Goal: Task Accomplishment & Management: Manage account settings

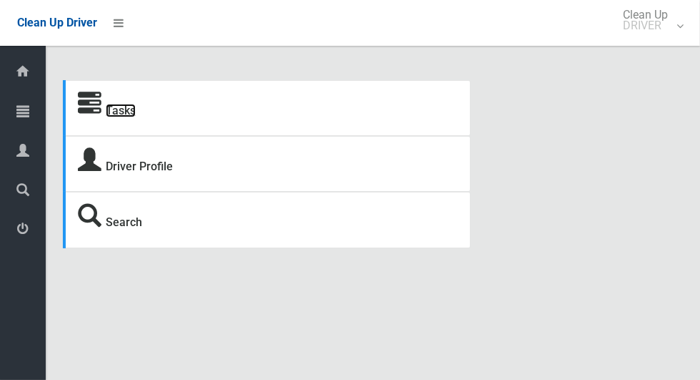
click at [125, 117] on link "Tasks" at bounding box center [121, 111] width 30 height 14
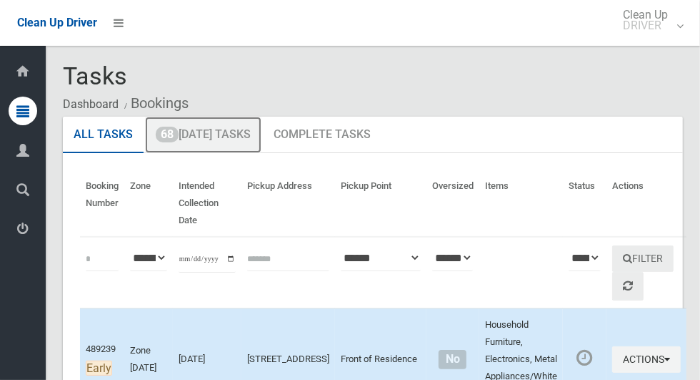
click at [227, 142] on link "68 Today's Tasks" at bounding box center [203, 135] width 117 height 37
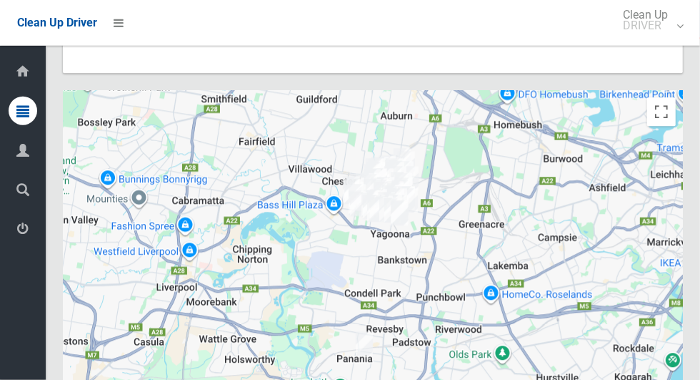
scroll to position [11151, 0]
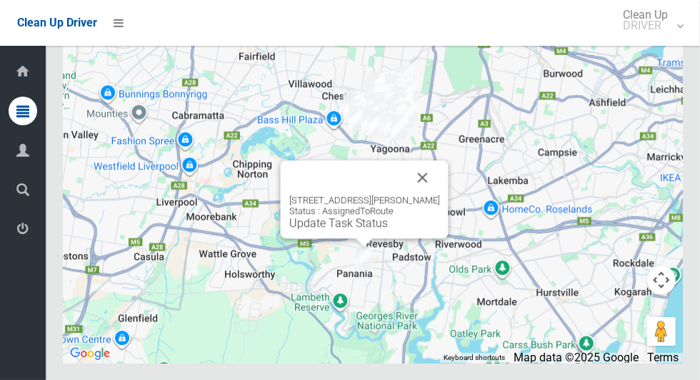
click at [415, 194] on button "Close" at bounding box center [423, 177] width 34 height 34
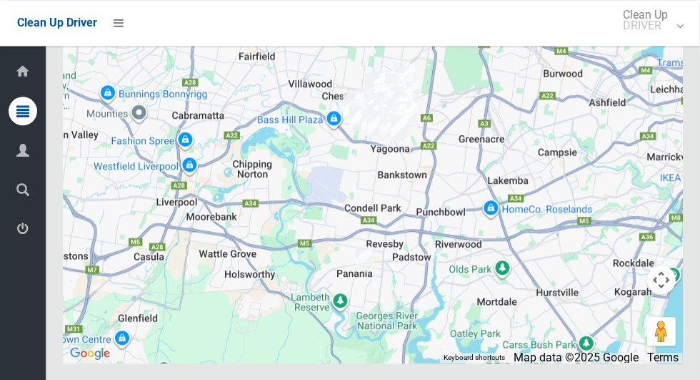
scroll to position [10852, 0]
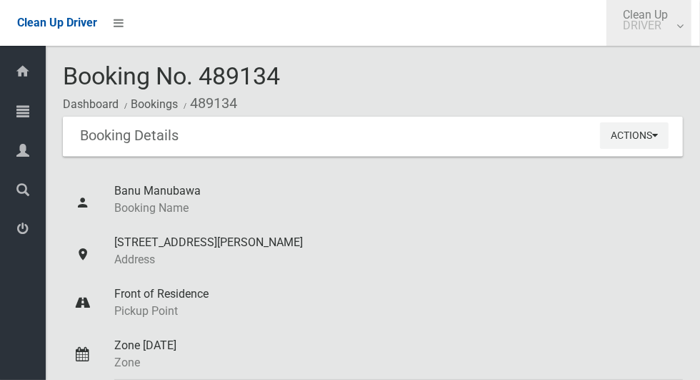
click at [683, 29] on link "Clean Up DRIVER" at bounding box center [649, 23] width 85 height 46
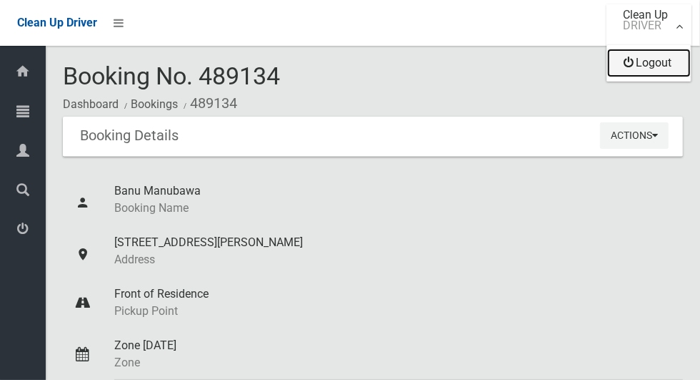
click at [660, 68] on link "Logout" at bounding box center [650, 63] width 84 height 29
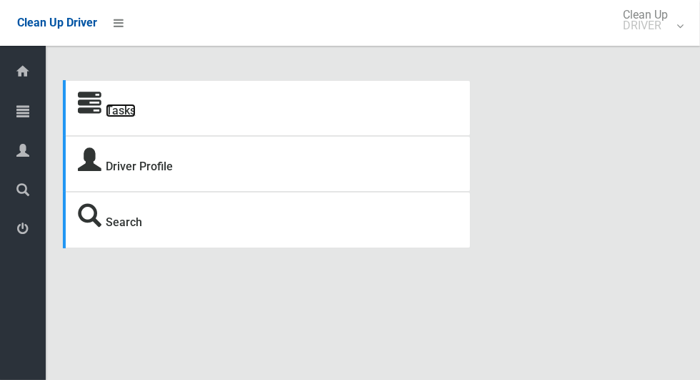
click at [122, 114] on link "Tasks" at bounding box center [121, 111] width 30 height 14
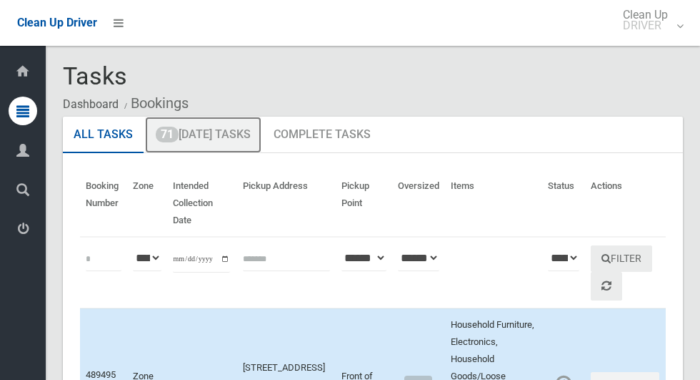
click at [224, 142] on link "71 [DATE] Tasks" at bounding box center [203, 135] width 117 height 37
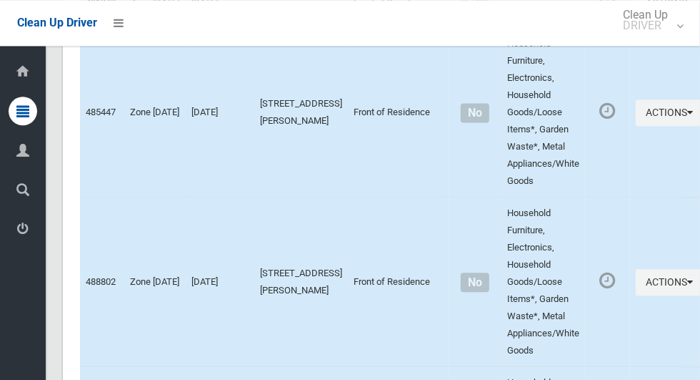
scroll to position [10439, 0]
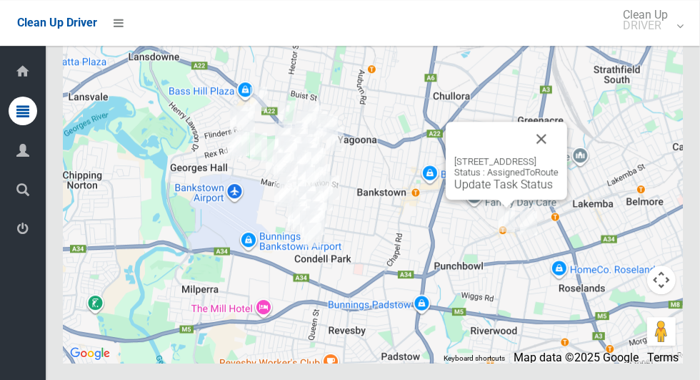
click at [559, 156] on button "Close" at bounding box center [542, 139] width 34 height 34
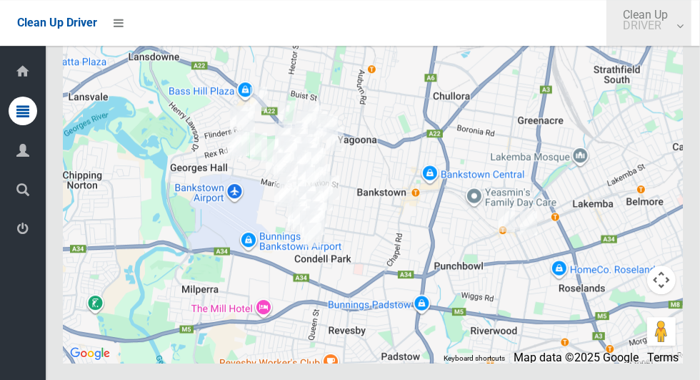
click at [683, 31] on link "Clean Up DRIVER" at bounding box center [649, 23] width 85 height 46
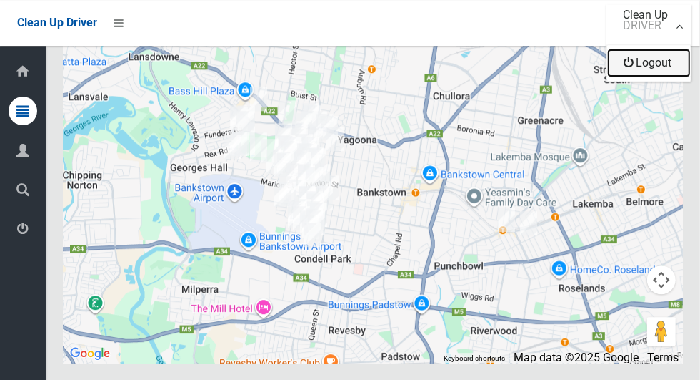
click at [660, 69] on link "Logout" at bounding box center [650, 63] width 84 height 29
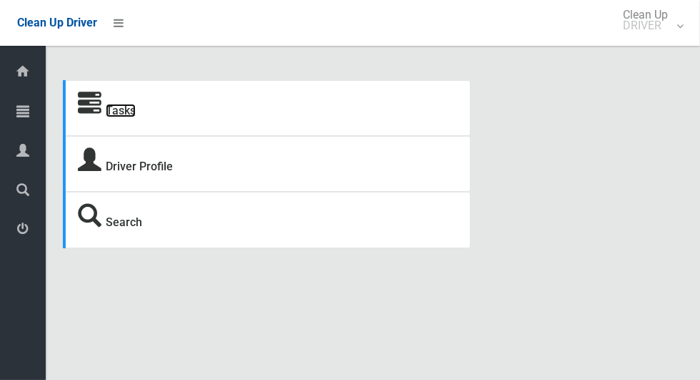
click at [123, 117] on link "Tasks" at bounding box center [121, 111] width 30 height 14
click at [129, 117] on link "Tasks" at bounding box center [121, 111] width 30 height 14
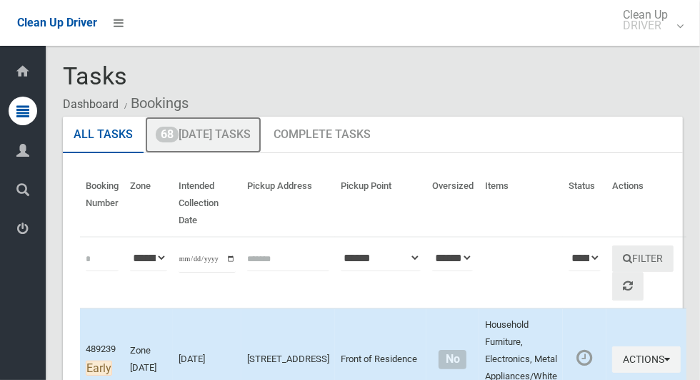
click at [220, 139] on link "68 Today's Tasks" at bounding box center [203, 135] width 117 height 37
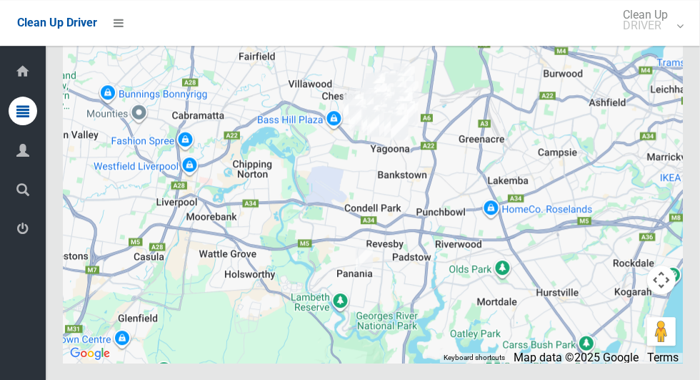
scroll to position [10796, 0]
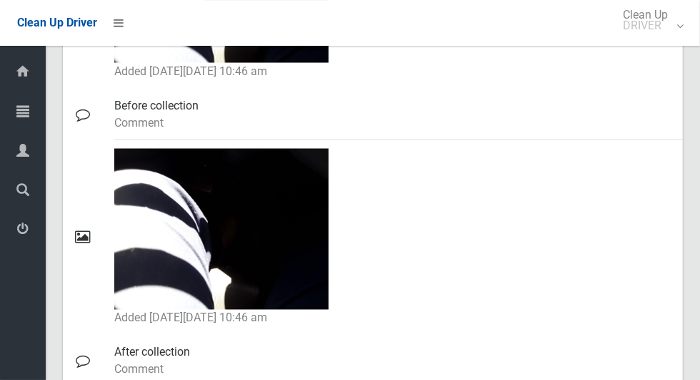
scroll to position [1250, 0]
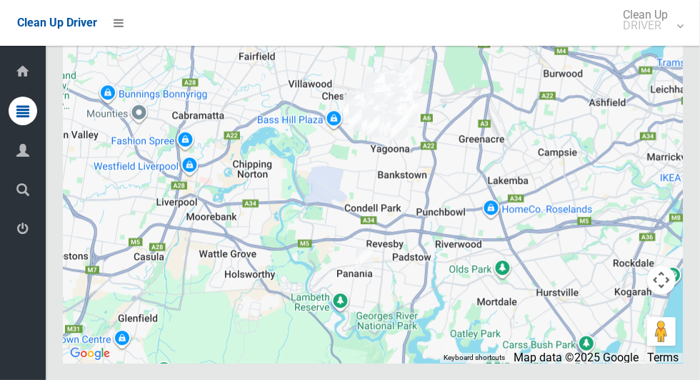
scroll to position [11151, 0]
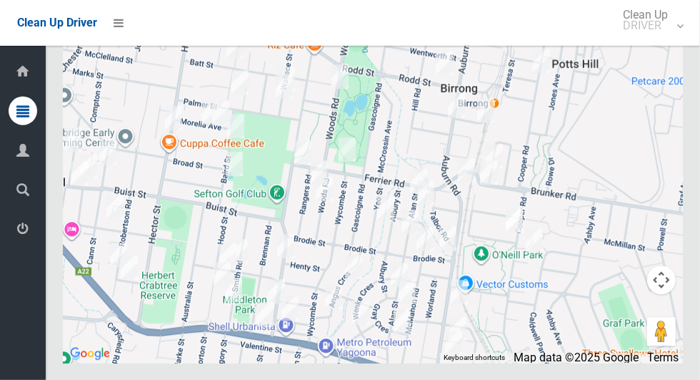
click at [575, 162] on div at bounding box center [373, 183] width 620 height 357
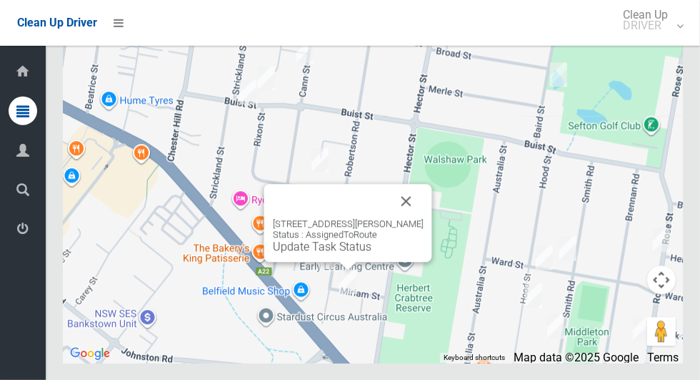
click at [414, 218] on button "Close" at bounding box center [407, 201] width 34 height 34
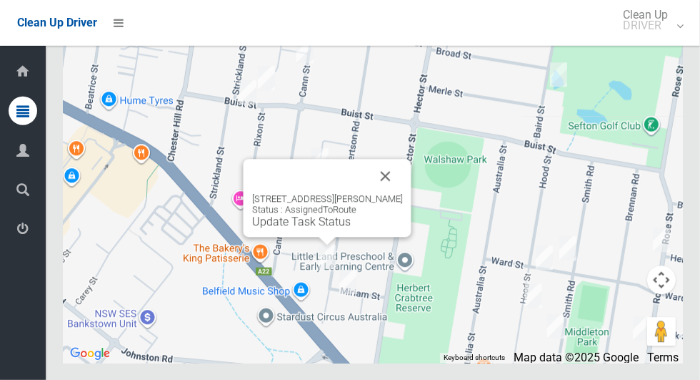
click at [401, 193] on button "Close" at bounding box center [386, 176] width 34 height 34
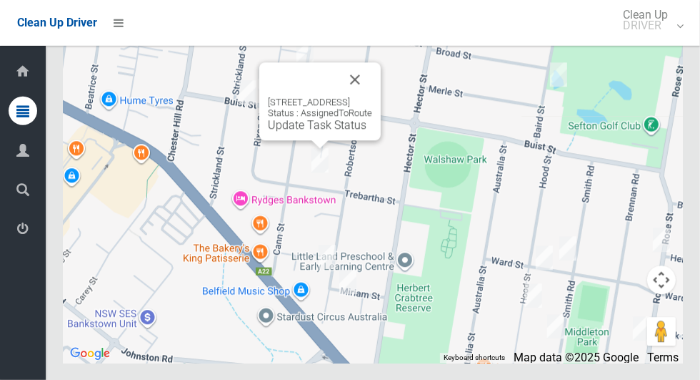
click at [372, 96] on button "Close" at bounding box center [355, 79] width 34 height 34
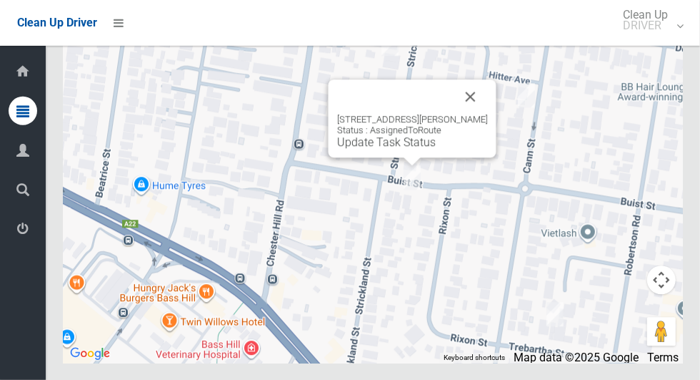
click at [474, 114] on button "Close" at bounding box center [471, 96] width 34 height 34
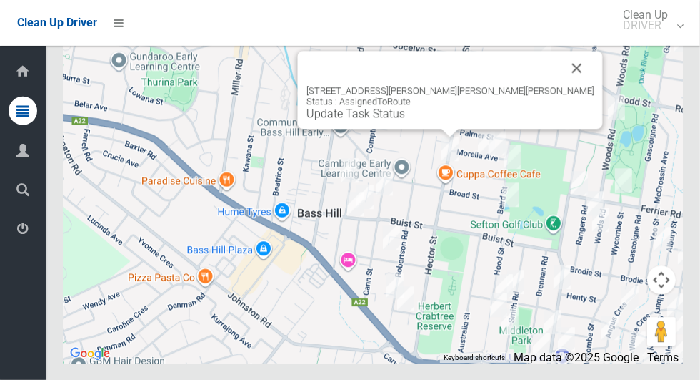
click at [560, 85] on button "Close" at bounding box center [577, 68] width 34 height 34
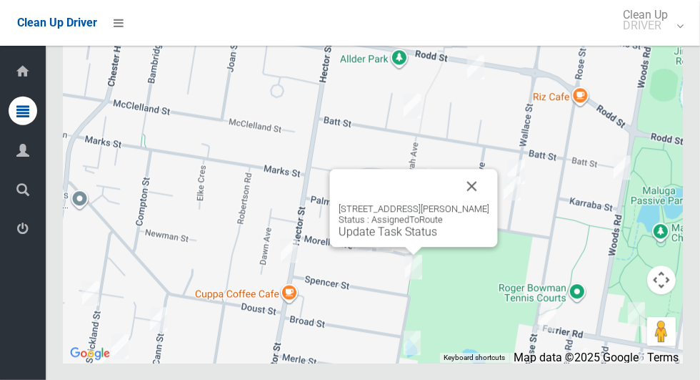
click at [480, 203] on button "Close" at bounding box center [472, 186] width 34 height 34
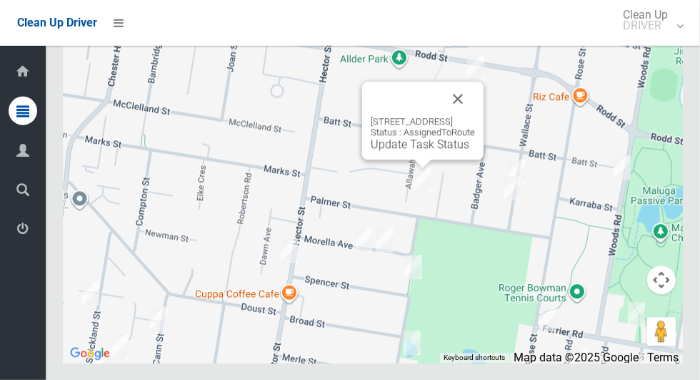
click at [475, 116] on button "Close" at bounding box center [458, 98] width 34 height 34
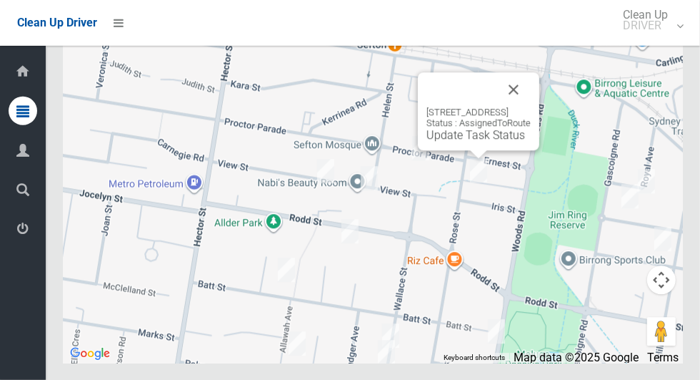
click at [529, 107] on button "Close" at bounding box center [514, 89] width 34 height 34
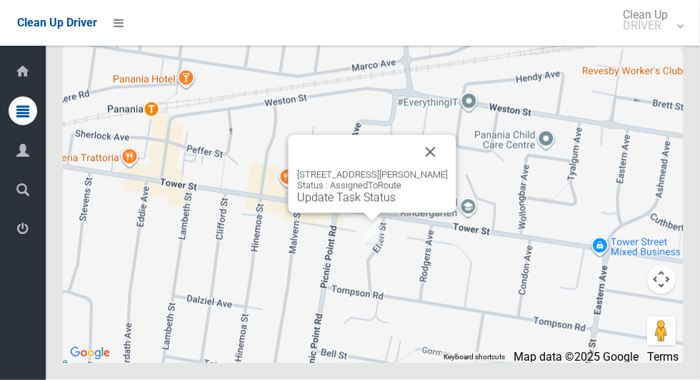
click at [425, 169] on button "Close" at bounding box center [431, 152] width 34 height 34
